Goal: Information Seeking & Learning: Learn about a topic

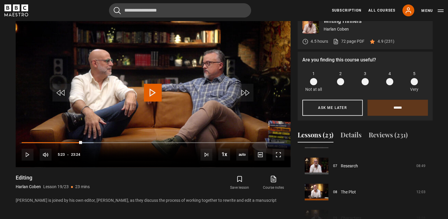
scroll to position [134, 0]
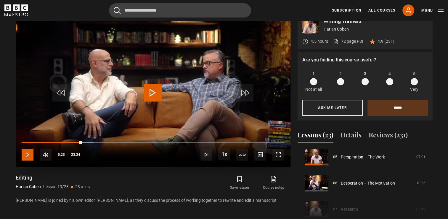
click at [25, 148] on span "Video Player" at bounding box center [28, 154] width 12 height 12
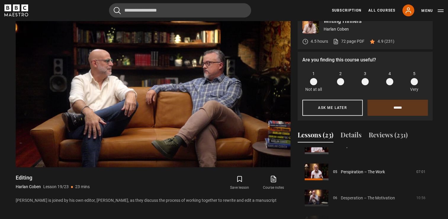
scroll to position [125, 0]
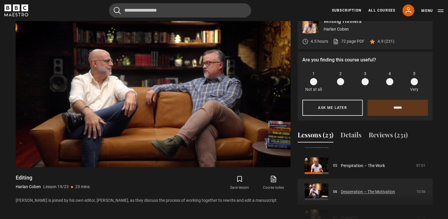
click at [378, 188] on link "Desperation – The Motivation" at bounding box center [368, 191] width 54 height 6
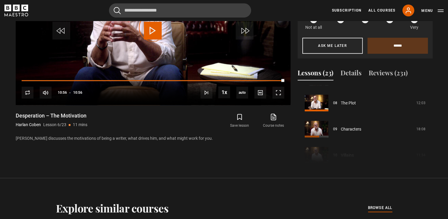
scroll to position [206, 0]
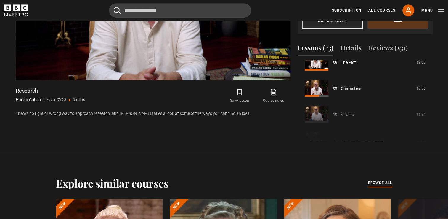
scroll to position [199, 0]
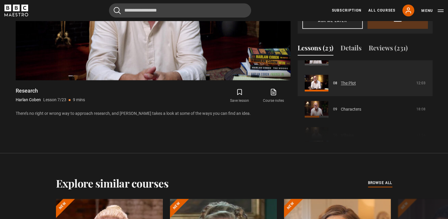
click at [342, 80] on link "The Plot" at bounding box center [348, 83] width 15 height 6
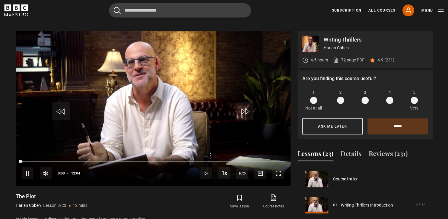
scroll to position [182, 0]
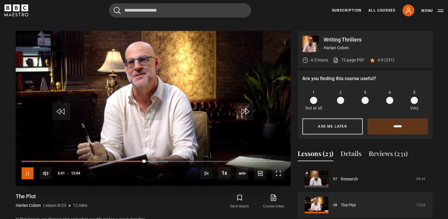
click at [23, 167] on span "Video Player" at bounding box center [28, 173] width 12 height 12
click at [150, 107] on span "Video Player" at bounding box center [153, 111] width 18 height 18
click at [30, 167] on span "Video Player" at bounding box center [28, 173] width 12 height 12
click at [151, 102] on span "Video Player" at bounding box center [153, 111] width 18 height 18
click at [25, 167] on span "Video Player" at bounding box center [28, 173] width 12 height 12
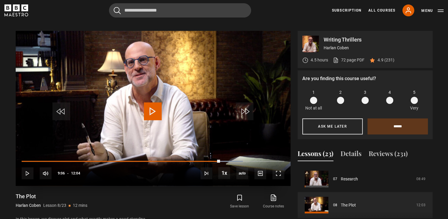
click at [145, 110] on span "Video Player" at bounding box center [153, 111] width 18 height 18
click at [150, 111] on span "Video Player" at bounding box center [153, 111] width 18 height 18
click at [147, 102] on span "Video Player" at bounding box center [153, 111] width 18 height 18
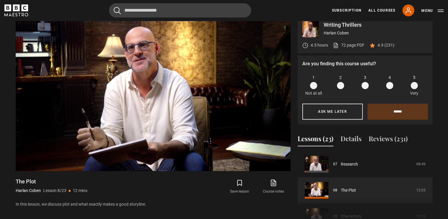
scroll to position [181, 0]
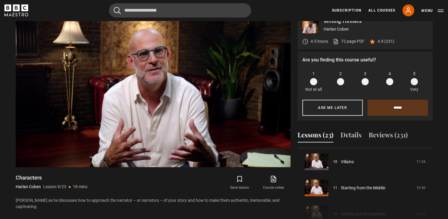
scroll to position [263, 0]
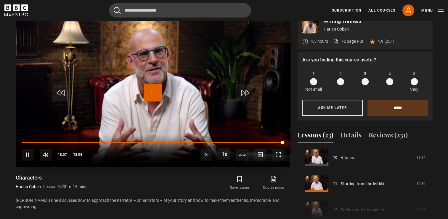
click at [145, 87] on span "Video Player" at bounding box center [153, 93] width 18 height 18
click at [344, 202] on div "Course trailer 01 Writing Thrillers Introduction 05:53 02 Being a Writer 18:14 …" at bounding box center [365, 187] width 135 height 81
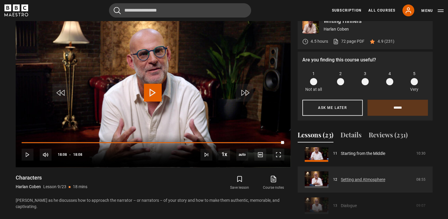
click at [374, 176] on link "Setting and Atmosphere" at bounding box center [363, 179] width 44 height 6
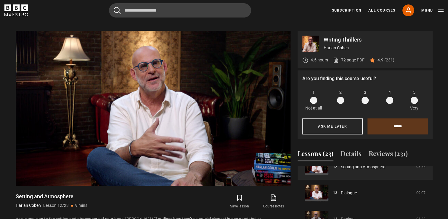
scroll to position [327, 0]
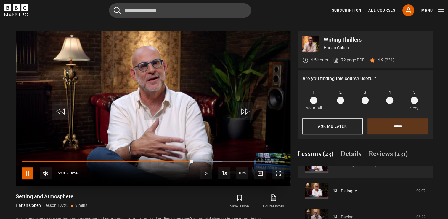
click at [31, 167] on span "Video Player" at bounding box center [28, 173] width 12 height 12
click at [147, 102] on span "Video Player" at bounding box center [153, 111] width 18 height 18
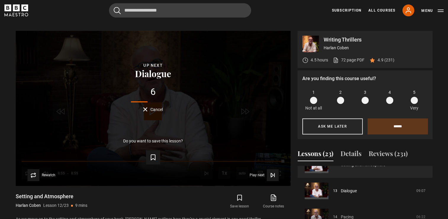
scroll to position [326, 0]
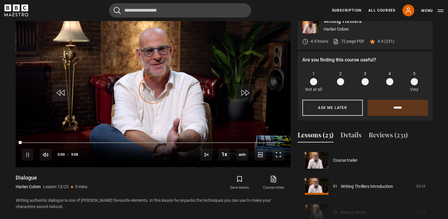
scroll to position [313, 0]
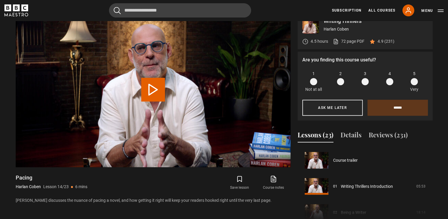
scroll to position [339, 0]
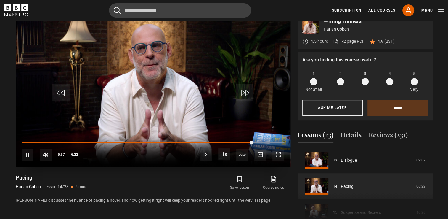
click at [80, 45] on video "Video Player" at bounding box center [153, 89] width 275 height 155
